Goal: Communication & Community: Answer question/provide support

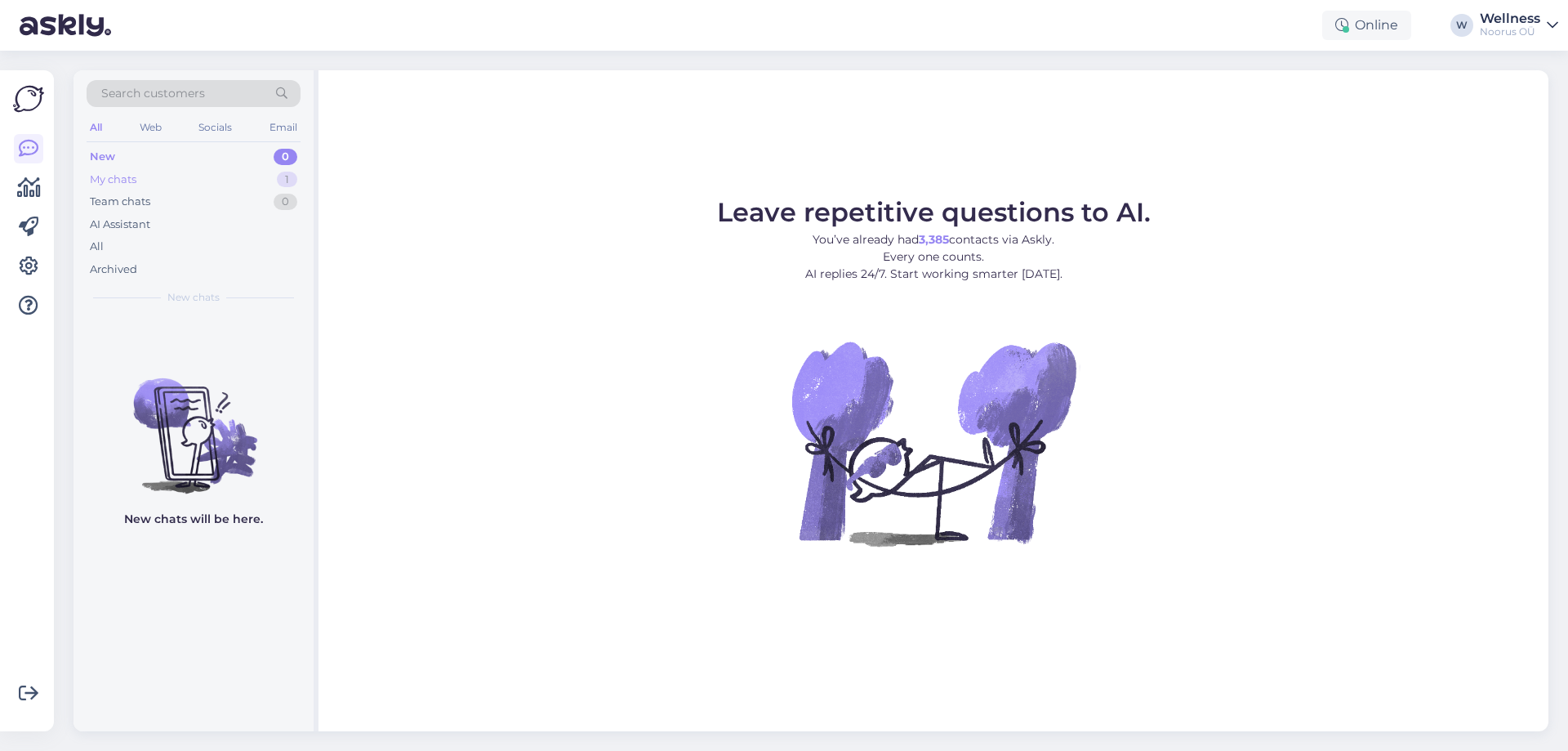
click at [231, 181] on div "My chats 1" at bounding box center [194, 179] width 214 height 23
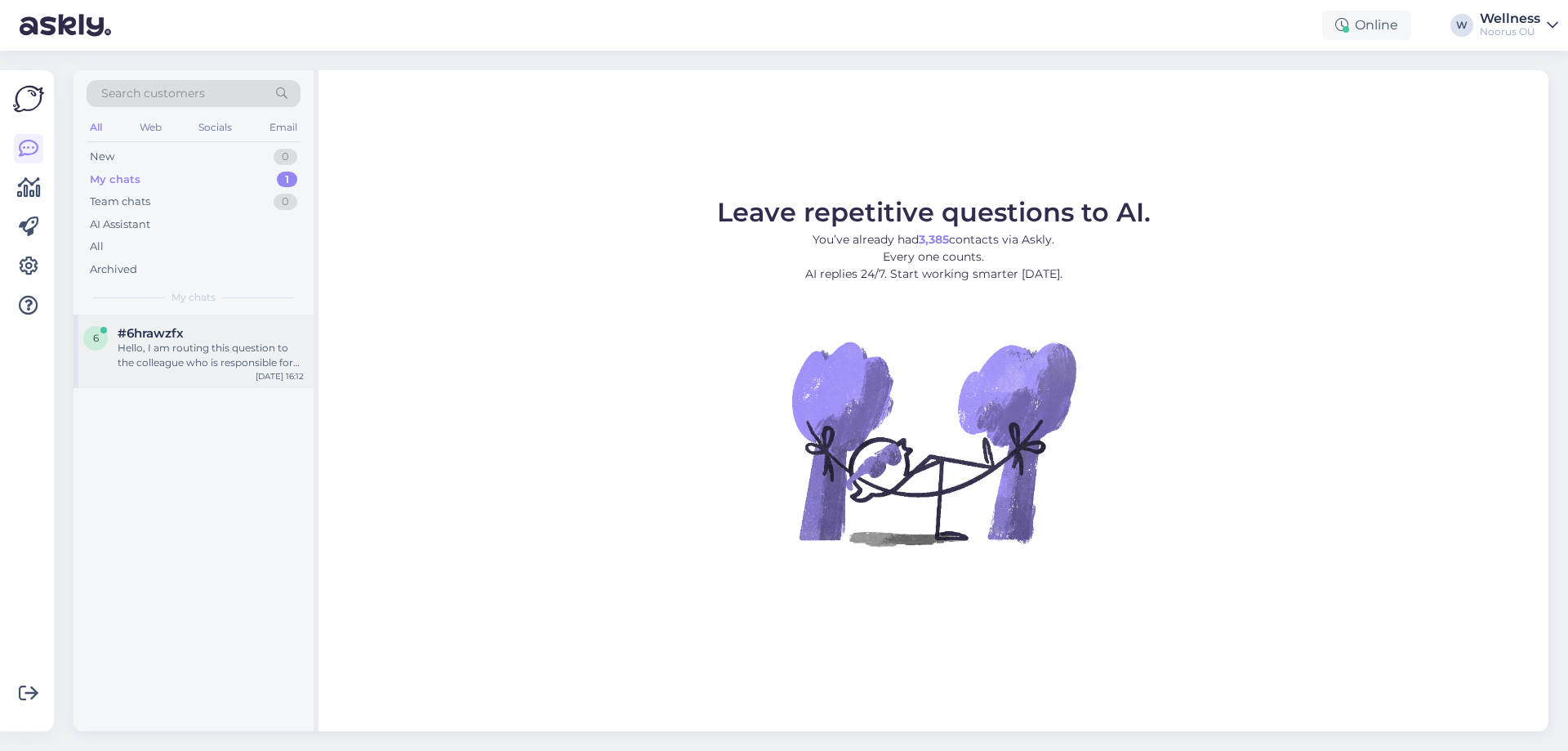
click at [243, 370] on div "6 #6hrawzfx Hello, I am routing this question to the colleague who is responsib…" at bounding box center [193, 351] width 240 height 73
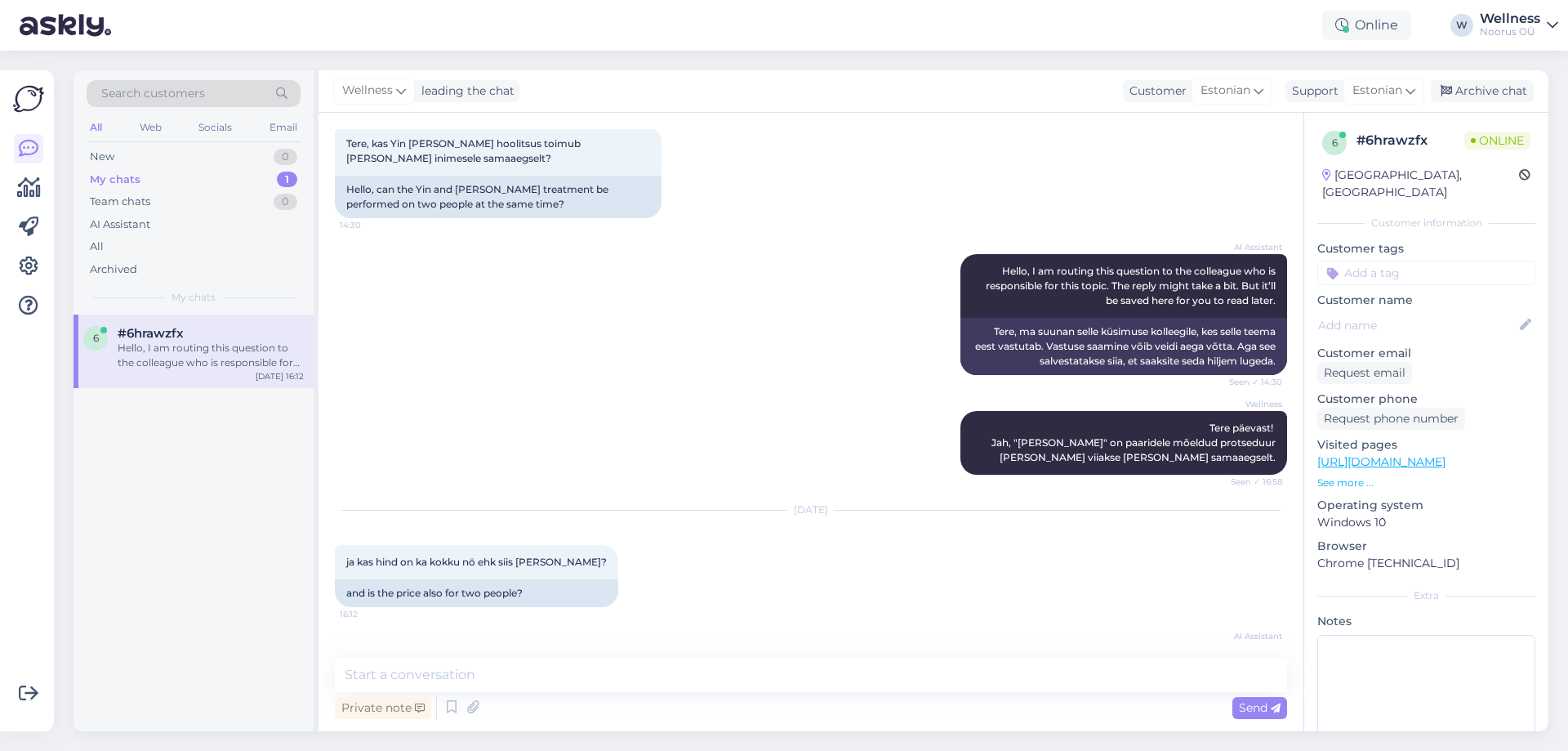
scroll to position [218, 0]
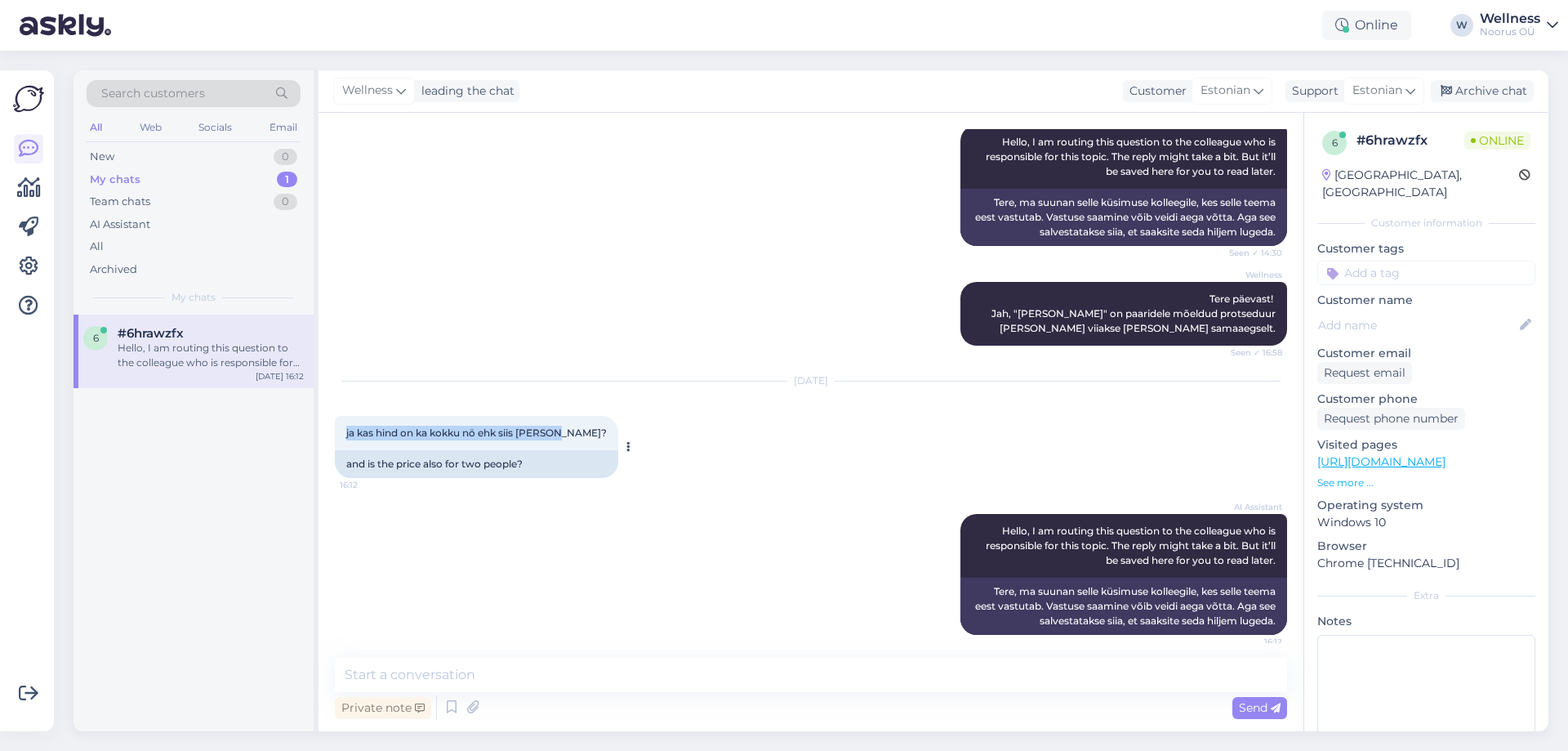
drag, startPoint x: 344, startPoint y: 430, endPoint x: 558, endPoint y: 438, distance: 214.1
click at [558, 438] on div "ja kas hind on ka kokku nö ehk siis [PERSON_NAME]? 16:12" at bounding box center [477, 432] width 284 height 34
copy span "ja kas hind on ka kokku nö ehk siis [PERSON_NAME]?"
click at [575, 674] on textarea at bounding box center [811, 674] width 952 height 34
paste textarea "Tere päevast. Protseduur maksab [PERSON_NAME] 150 eurot. Ilusat päeva."
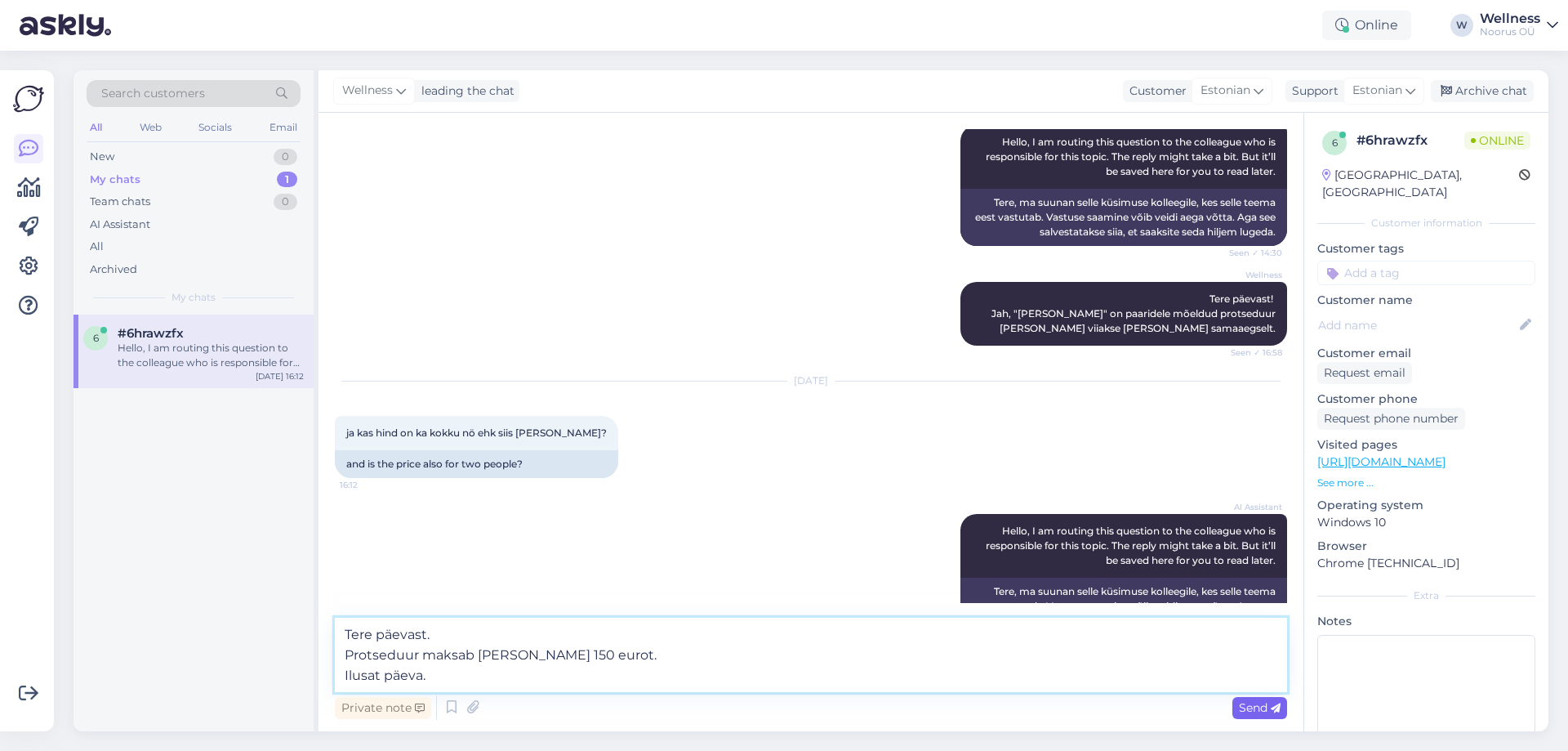
type textarea "Tere päevast. Protseduur maksab [PERSON_NAME] 150 eurot. Ilusat päeva."
click at [1234, 707] on div "Send" at bounding box center [1260, 708] width 55 height 22
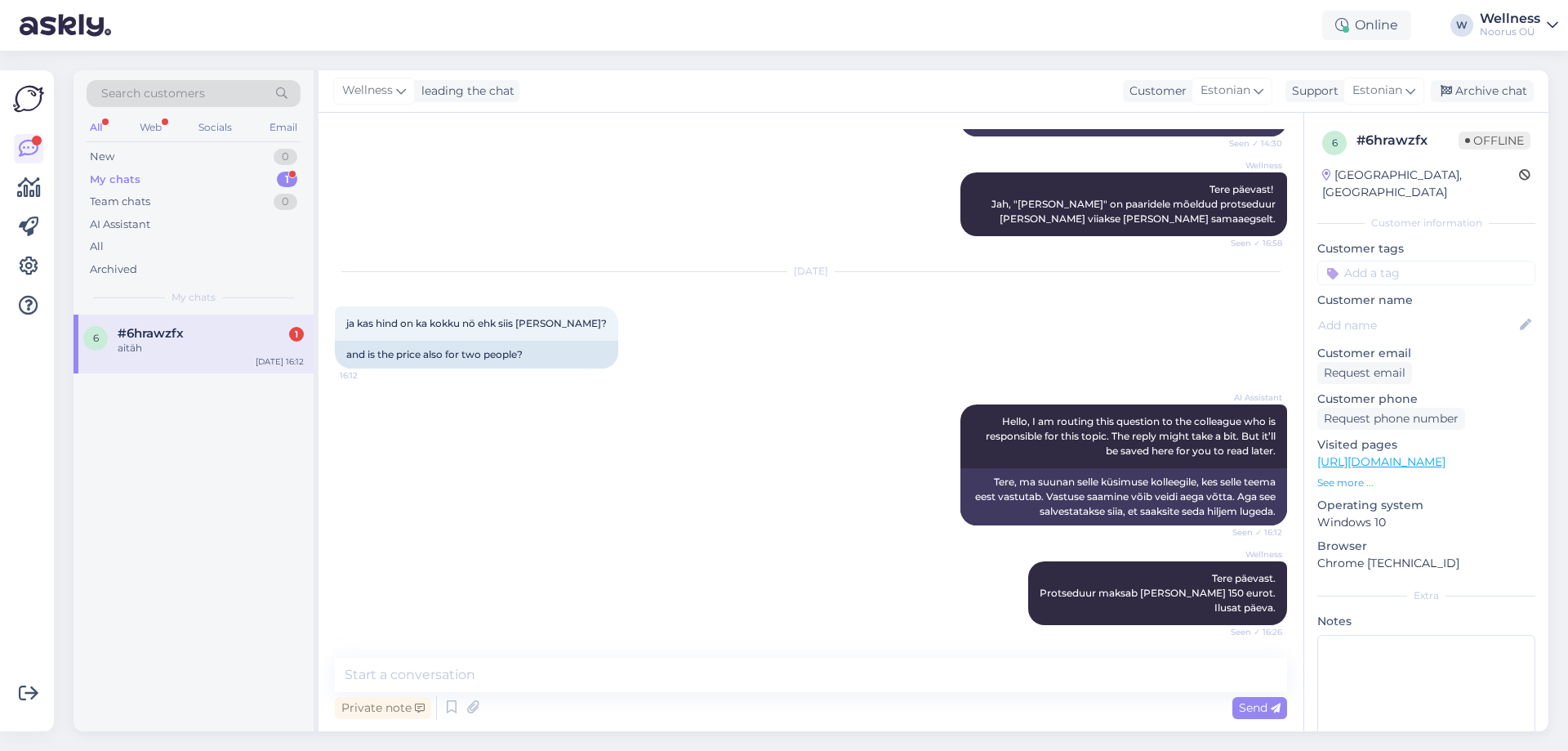
scroll to position [398, 0]
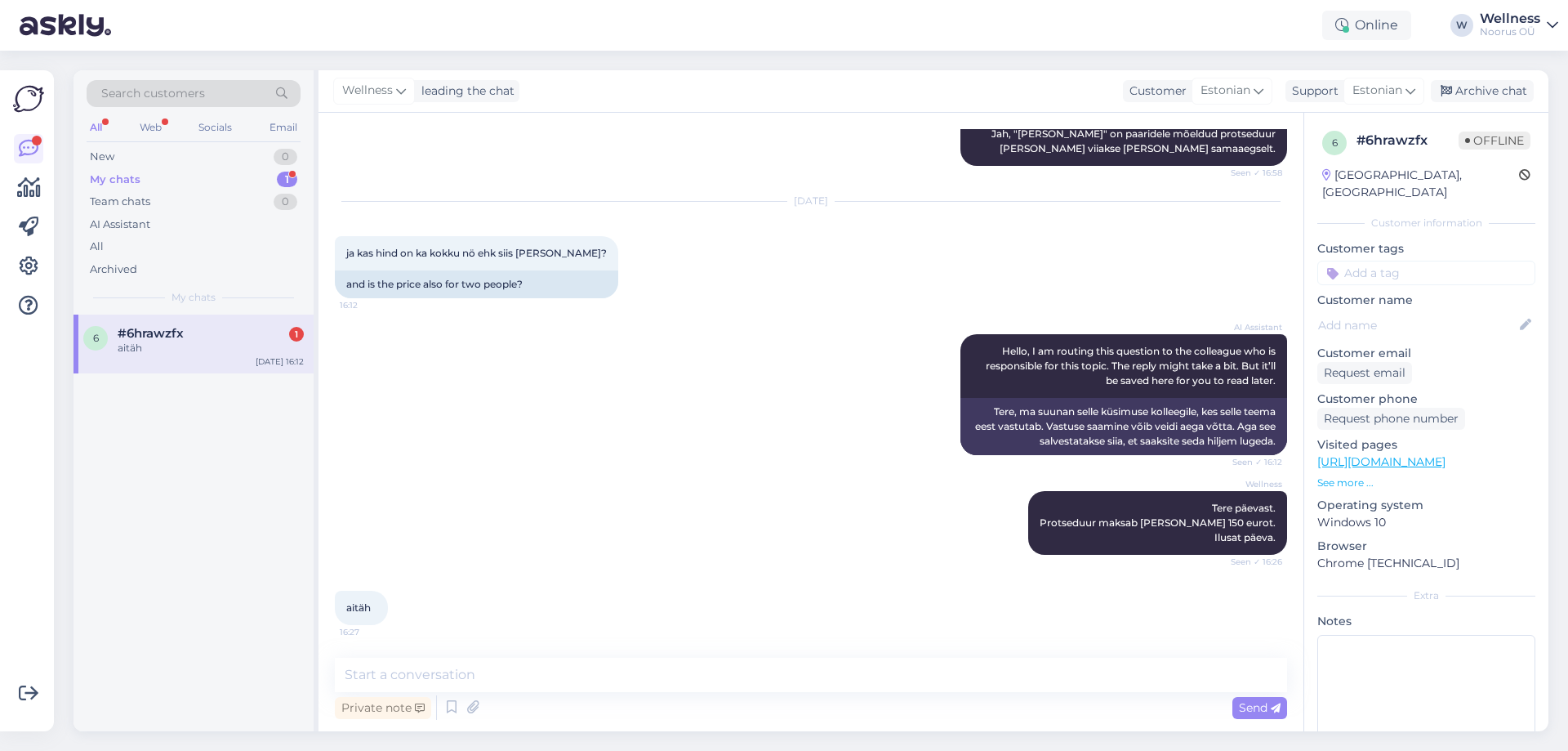
click at [223, 187] on div "My chats 1" at bounding box center [194, 179] width 214 height 23
click at [177, 353] on div "aitäh" at bounding box center [211, 348] width 187 height 15
click at [476, 686] on textarea at bounding box center [811, 674] width 952 height 34
click at [178, 355] on div "6 #6hrawzfx aitäh [DATE] 16:27" at bounding box center [193, 344] width 240 height 59
